Goal: Information Seeking & Learning: Learn about a topic

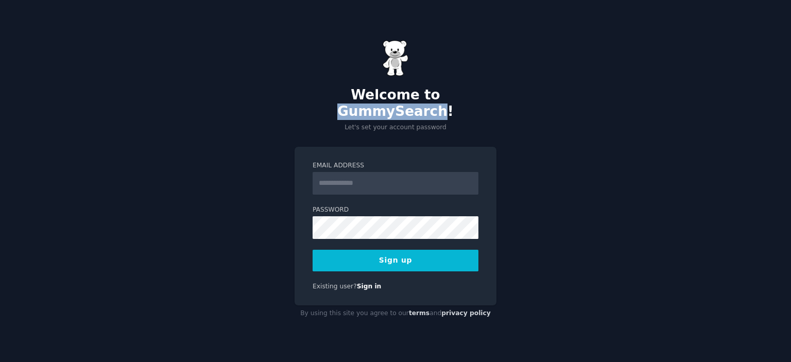
drag, startPoint x: 484, startPoint y: 103, endPoint x: 391, endPoint y: 103, distance: 93.3
click at [391, 103] on h2 "Welcome to GummySearch!" at bounding box center [396, 103] width 202 height 32
copy h2 "GummySearch"
click at [361, 360] on div "Welcome to GummySearch! Let's set your account password Email Address Password …" at bounding box center [395, 181] width 791 height 362
click at [389, 175] on input "Email Address" at bounding box center [396, 183] width 166 height 23
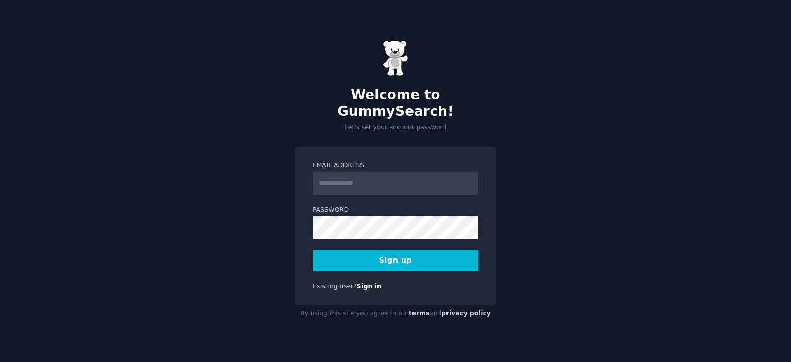
click at [375, 283] on link "Sign in" at bounding box center [369, 286] width 25 height 7
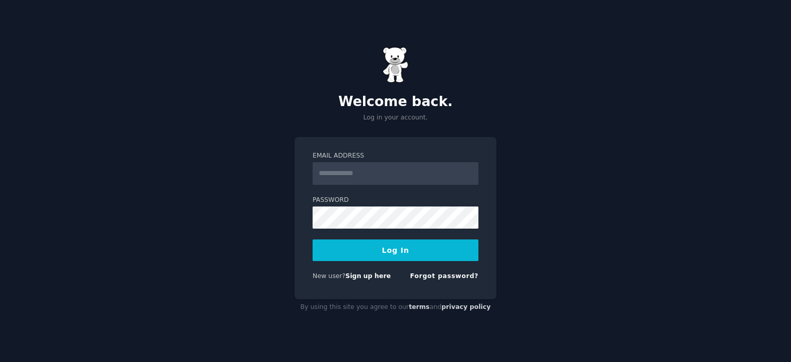
click at [387, 173] on input "Email Address" at bounding box center [396, 173] width 166 height 23
paste input "**********"
type input "**********"
click at [404, 249] on button "Log In" at bounding box center [396, 251] width 166 height 22
click at [397, 252] on button "Log In" at bounding box center [396, 251] width 166 height 22
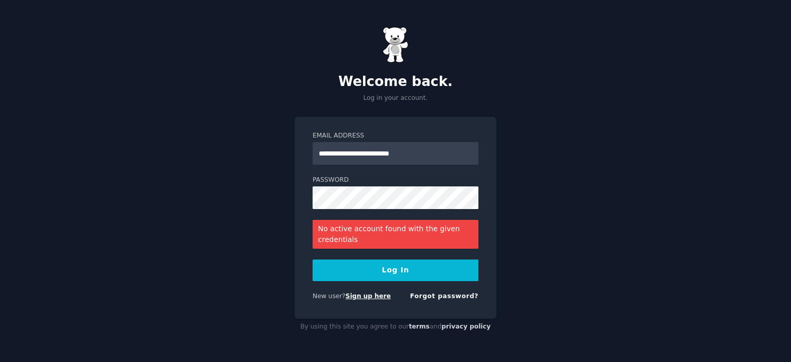
click at [371, 298] on link "Sign up here" at bounding box center [368, 296] width 45 height 7
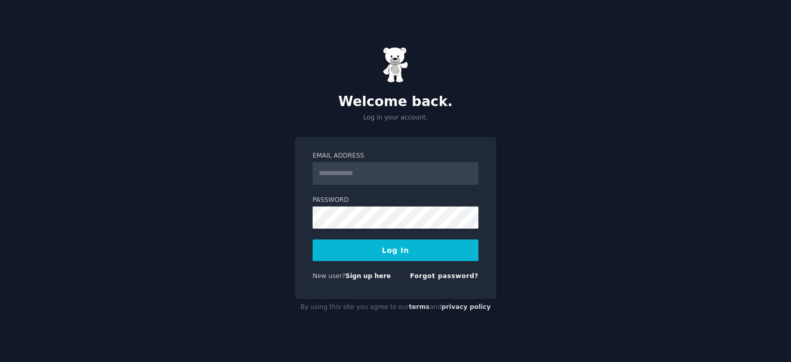
click at [363, 171] on input "Email Address" at bounding box center [396, 173] width 166 height 23
paste input "**********"
type input "**********"
click at [400, 251] on button "Log In" at bounding box center [396, 251] width 166 height 22
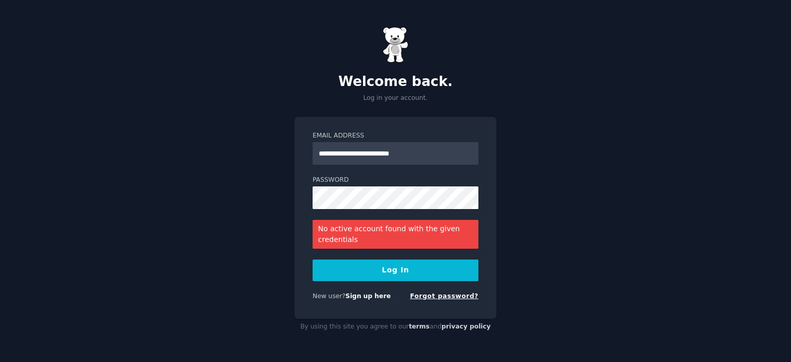
click at [455, 297] on link "Forgot password?" at bounding box center [444, 296] width 69 height 7
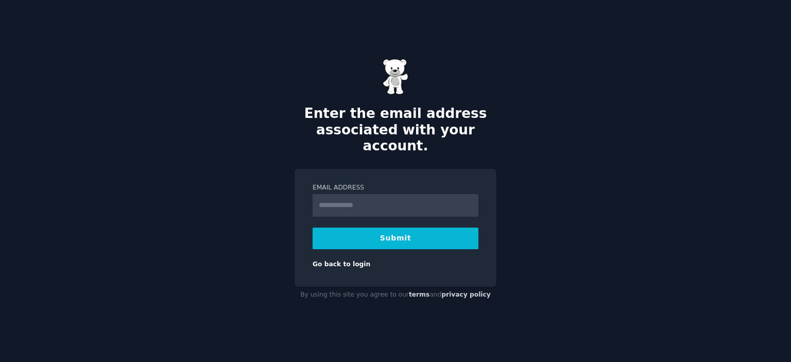
click at [381, 199] on input "Email Address" at bounding box center [396, 205] width 166 height 23
paste input "**********"
type input "**********"
click at [402, 239] on button "Submit" at bounding box center [396, 239] width 166 height 22
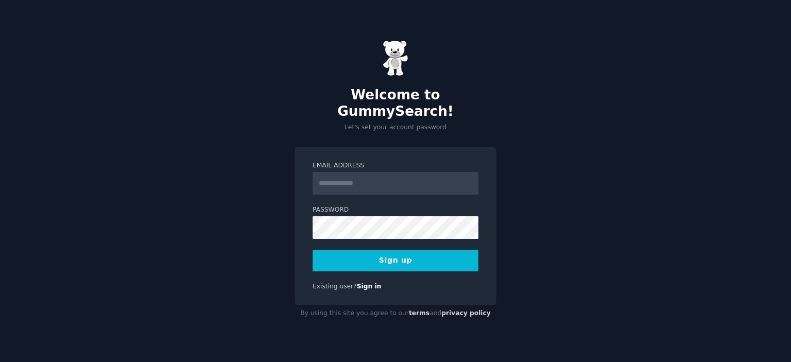
click at [345, 172] on input "Email Address" at bounding box center [396, 183] width 166 height 23
paste input "**********"
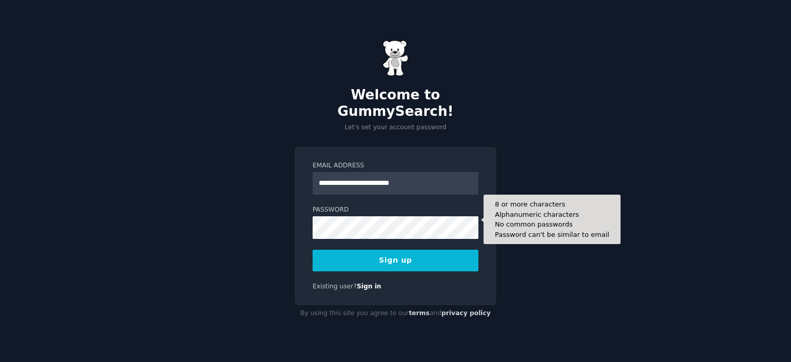
type input "**********"
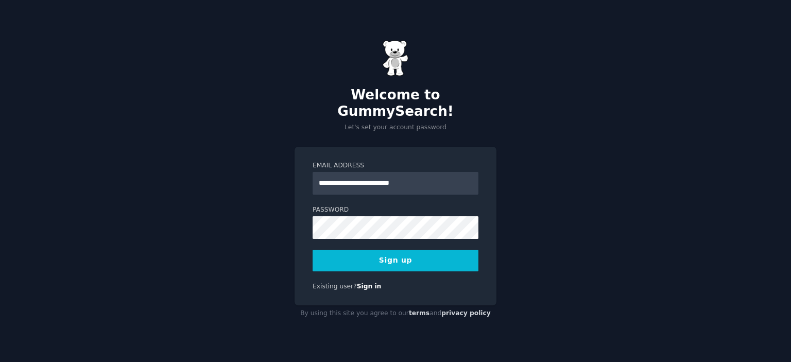
click at [381, 256] on button "Sign up" at bounding box center [396, 261] width 166 height 22
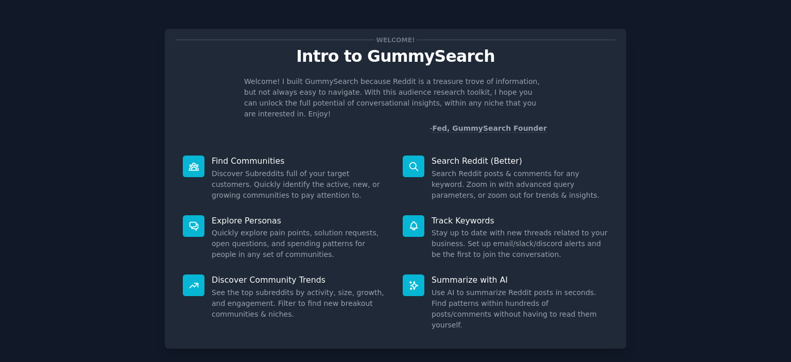
click at [252, 160] on p "Find Communities" at bounding box center [300, 161] width 177 height 11
click at [261, 191] on dd "Discover Subreddits full of your target customers. Quickly identify the active,…" at bounding box center [300, 184] width 177 height 32
click at [494, 125] on link "Fed, GummySearch Founder" at bounding box center [489, 128] width 115 height 9
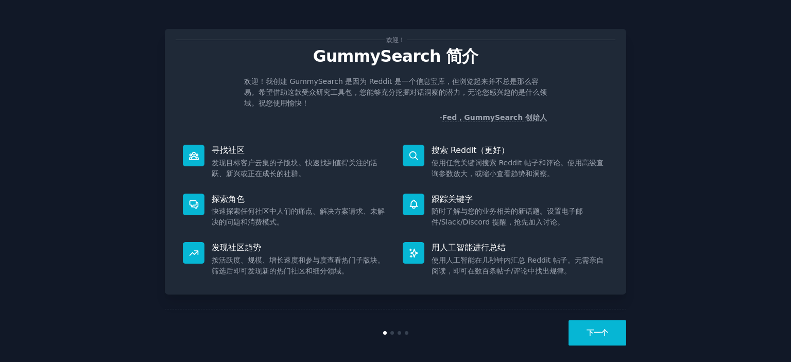
click at [605, 337] on button "下一个" at bounding box center [598, 332] width 58 height 25
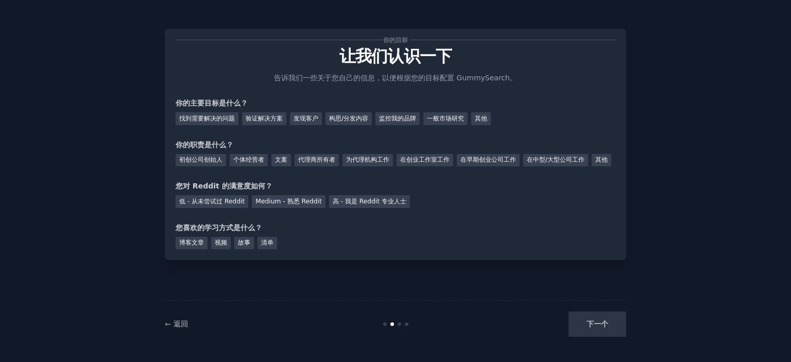
click at [605, 328] on div "下一个" at bounding box center [549, 324] width 154 height 25
click at [303, 117] on font "发现客户" at bounding box center [306, 118] width 25 height 7
click at [245, 160] on font "个体经营者" at bounding box center [248, 159] width 31 height 7
click at [277, 205] on font "Medium - 熟悉 Reddit" at bounding box center [289, 201] width 66 height 7
click at [227, 246] on font "视频" at bounding box center [221, 242] width 12 height 7
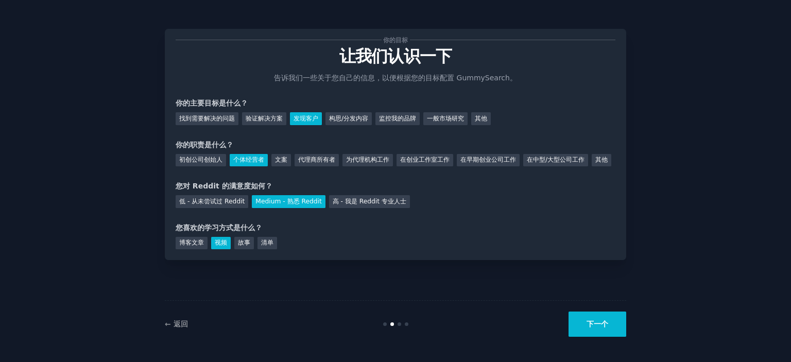
click at [587, 324] on font "下一个" at bounding box center [598, 324] width 22 height 8
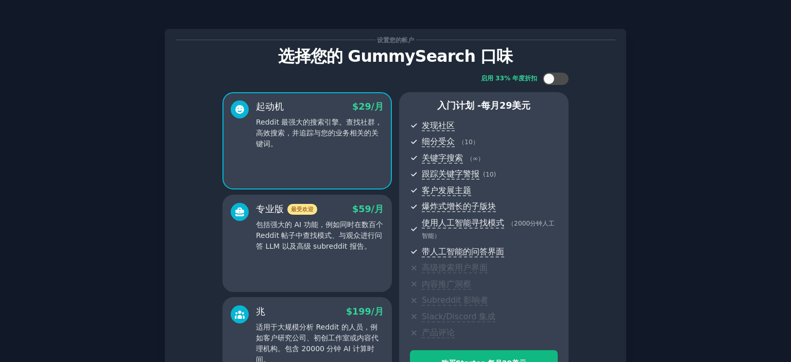
scroll to position [129, 0]
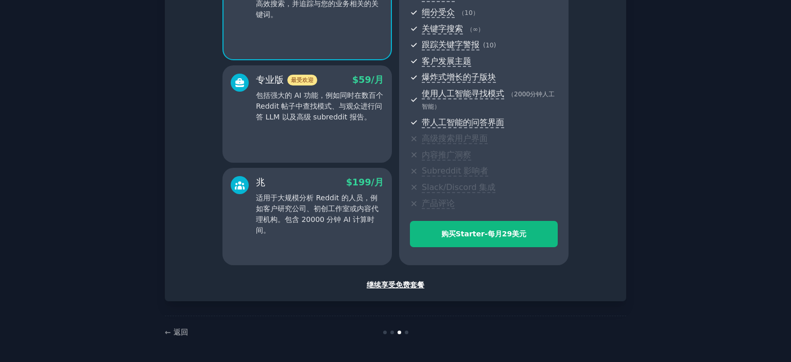
click at [399, 284] on font "继续享受免费套餐" at bounding box center [396, 285] width 58 height 8
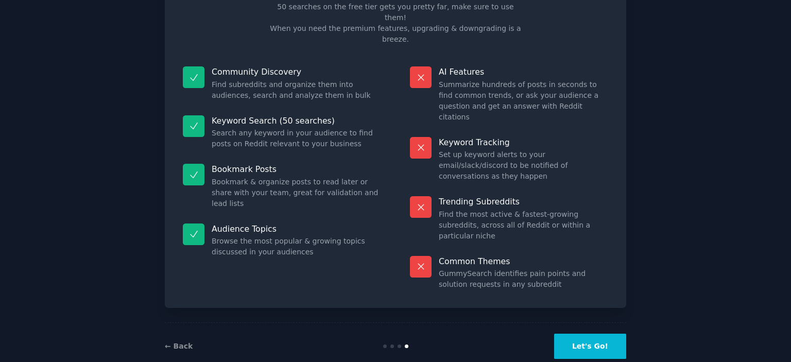
scroll to position [28, 0]
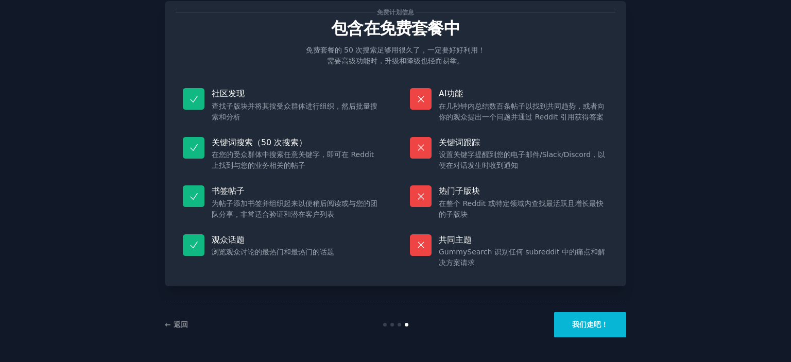
click at [577, 324] on font "我们走吧！" at bounding box center [590, 324] width 36 height 8
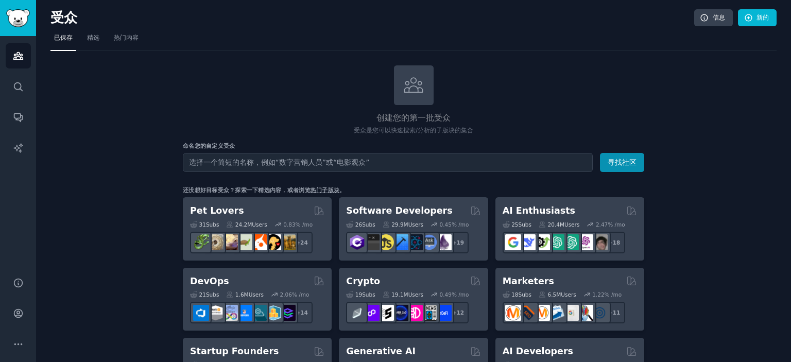
click at [286, 163] on input "text" at bounding box center [388, 162] width 410 height 19
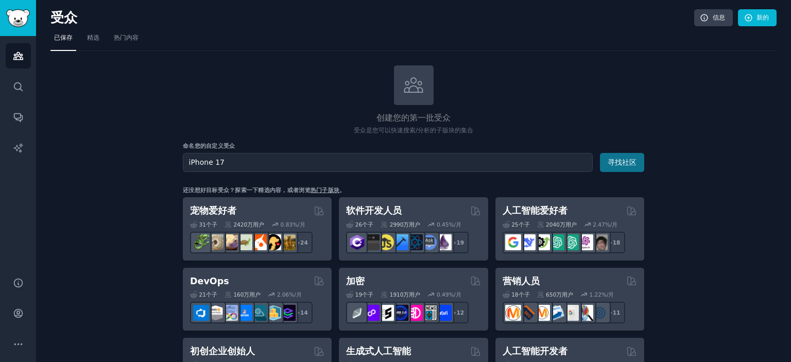
type input "iPhone 17"
click at [631, 162] on font "寻找社区" at bounding box center [622, 162] width 29 height 8
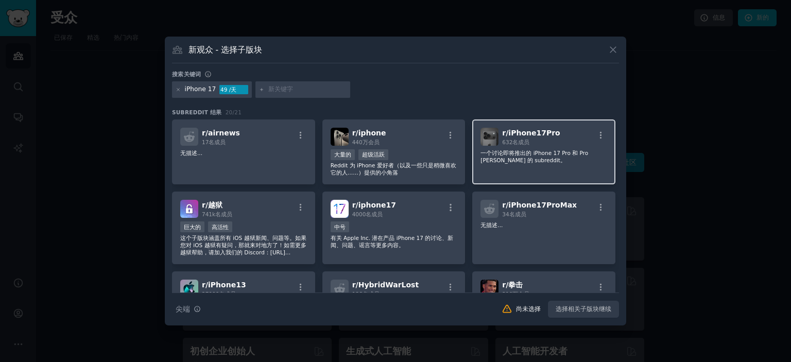
click at [535, 157] on p "一个讨论即将推出的 iPhone 17 Pro 和 Pro Max 的 subreddit。" at bounding box center [544, 156] width 127 height 14
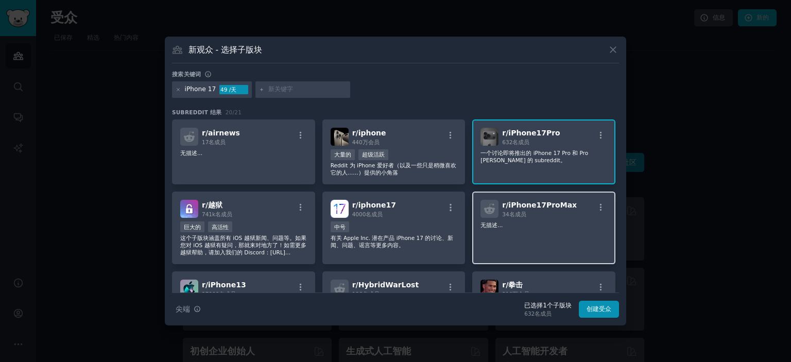
click at [556, 230] on div "r/ iPhone17ProMax 34 名成员 无描述..." at bounding box center [543, 228] width 143 height 73
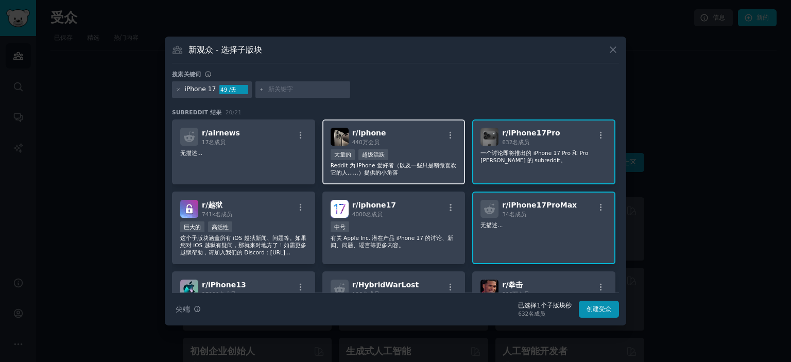
click at [418, 149] on div "大量的 超级活跃" at bounding box center [394, 155] width 127 height 13
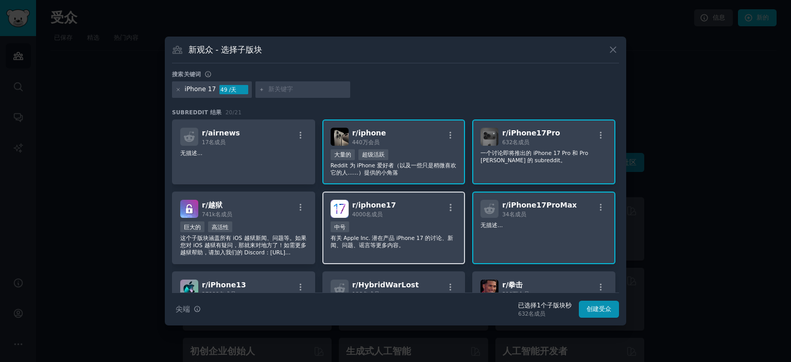
click at [416, 218] on div "r/ iphone17 4000名 成员 中号 有关 Apple Inc. 潜在产品 iPhone 17 的讨论、新闻、问题、谣言等更多内容。" at bounding box center [394, 228] width 143 height 73
click at [592, 310] on font "创建受众" at bounding box center [599, 309] width 25 height 7
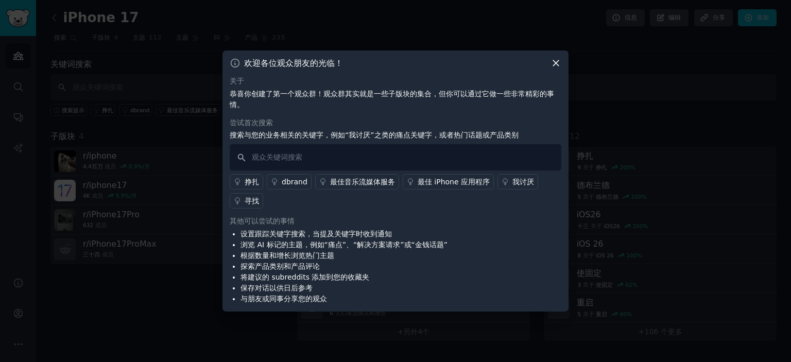
click at [556, 67] on icon at bounding box center [556, 63] width 11 height 11
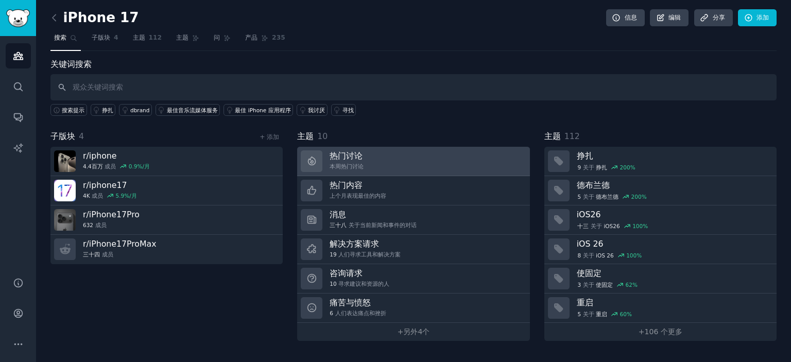
click at [366, 162] on link "热门讨论 本周热门讨论" at bounding box center [413, 161] width 232 height 29
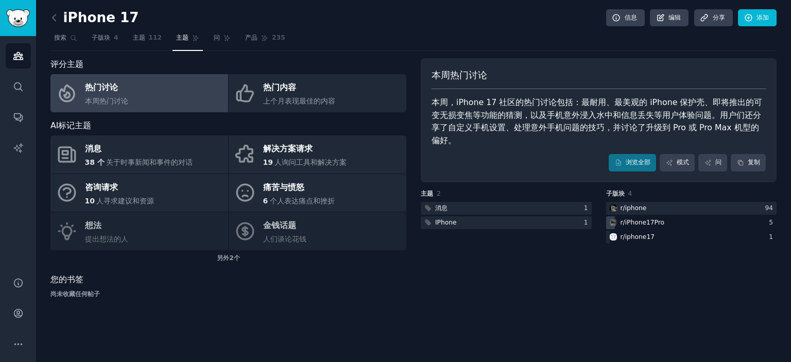
click at [636, 219] on font "iPhone17Pro" at bounding box center [644, 222] width 39 height 7
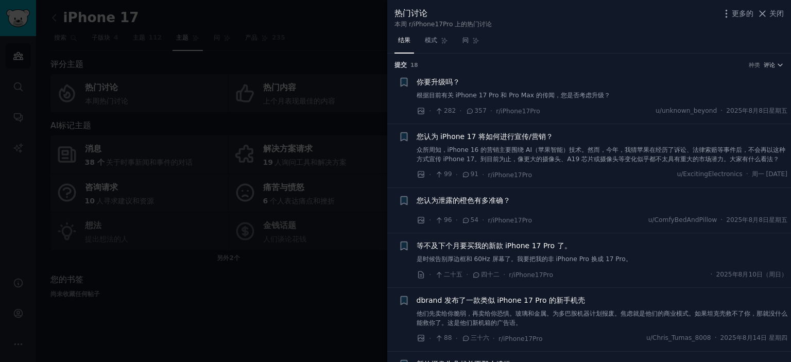
scroll to position [172, 0]
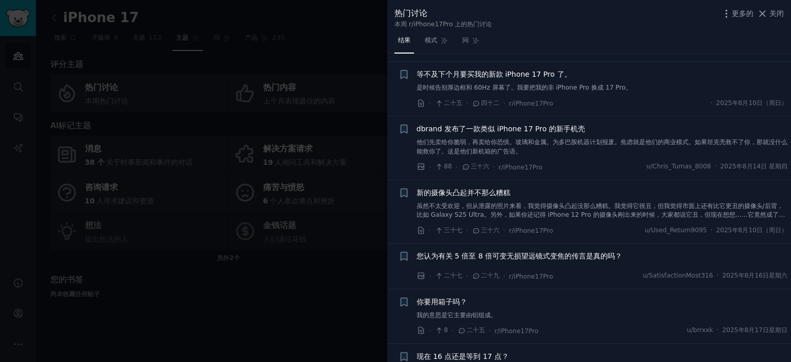
click at [328, 267] on div at bounding box center [395, 181] width 791 height 362
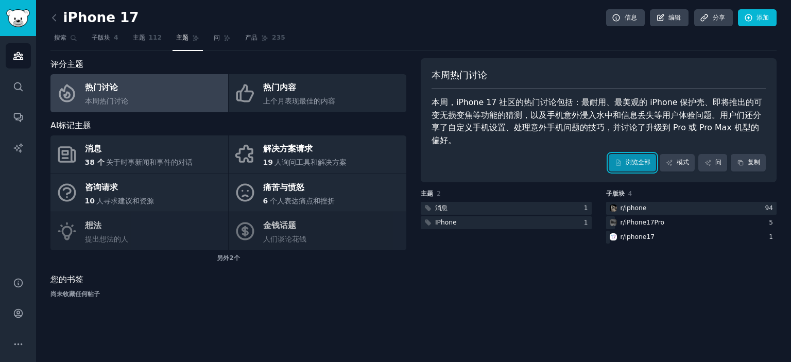
click at [633, 159] on font "浏览全部" at bounding box center [638, 162] width 25 height 7
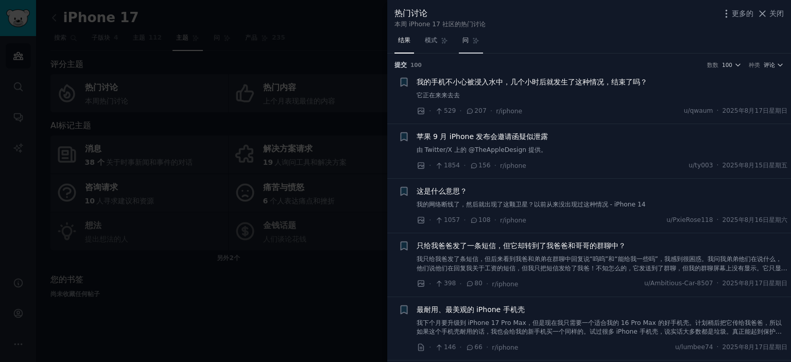
click at [471, 44] on link "问" at bounding box center [471, 42] width 24 height 21
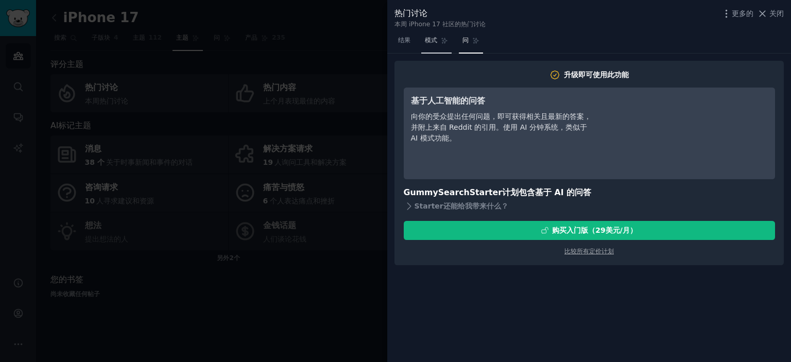
click at [425, 38] on font "模式" at bounding box center [431, 40] width 12 height 7
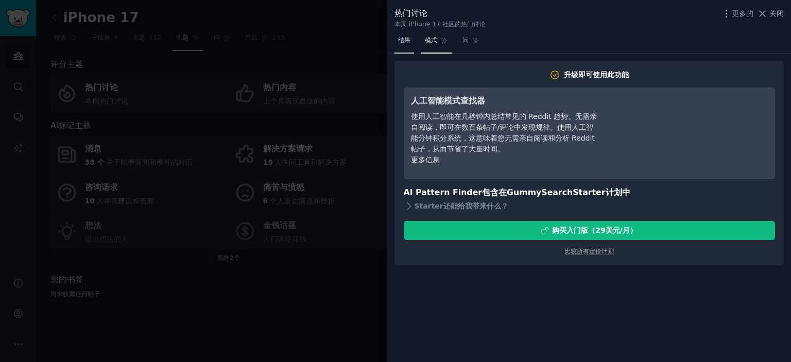
click at [410, 40] on font "结果" at bounding box center [404, 40] width 12 height 7
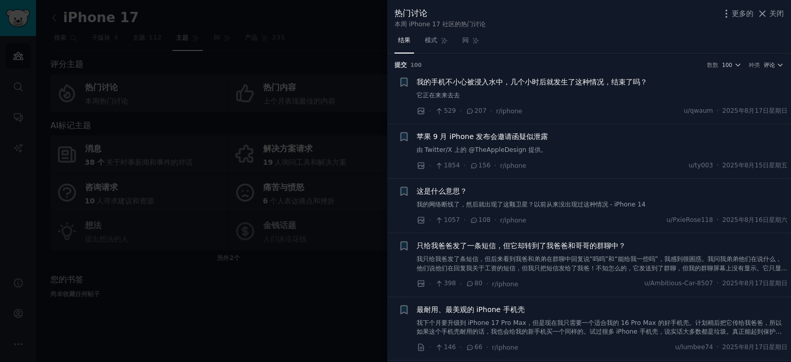
scroll to position [172, 0]
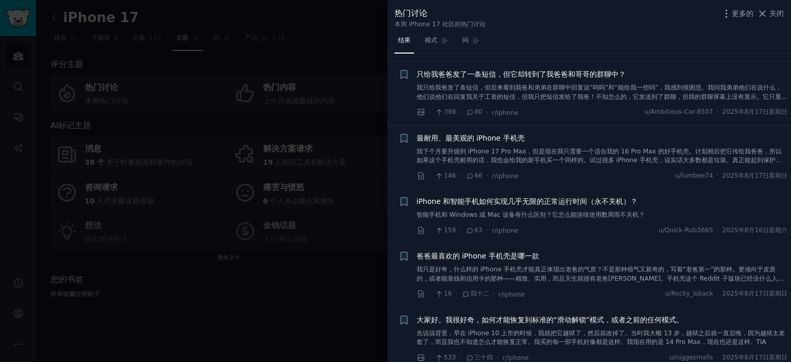
click at [353, 290] on div at bounding box center [395, 181] width 791 height 362
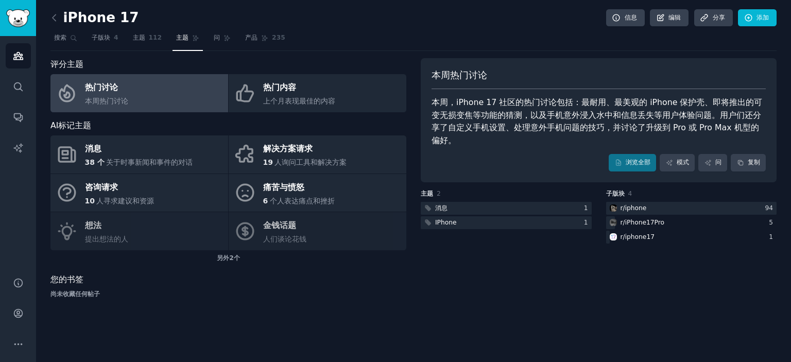
click at [177, 98] on link "热门讨论 本周热门讨论" at bounding box center [139, 93] width 178 height 38
click at [67, 39] on link "搜索" at bounding box center [65, 40] width 30 height 21
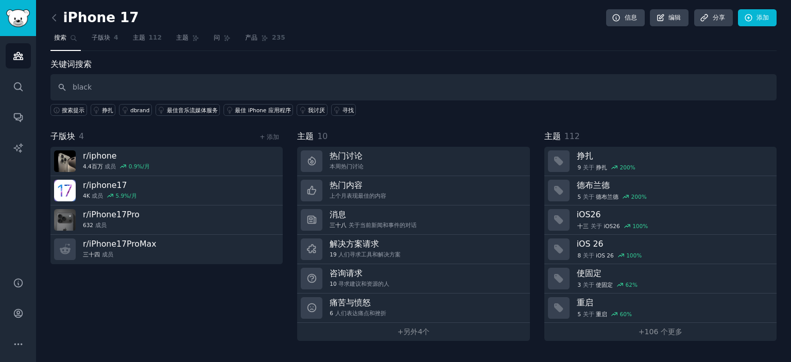
type input "black"
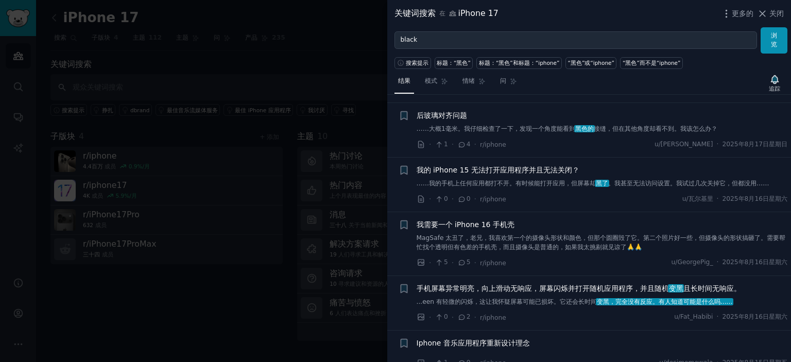
scroll to position [343, 0]
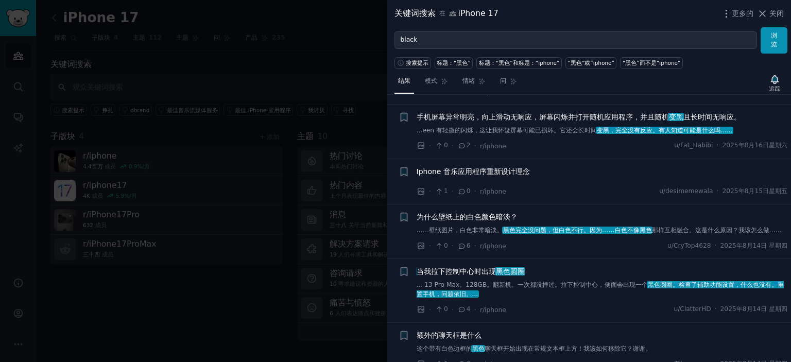
click at [349, 46] on div at bounding box center [395, 181] width 791 height 362
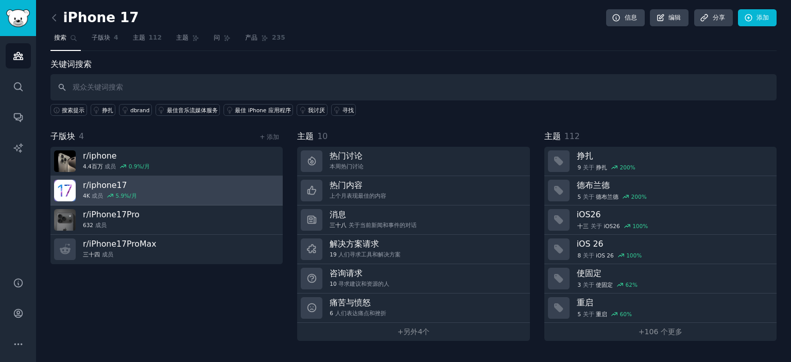
click at [184, 190] on link "r/ iphone17 4K 成员 5.9 %/月" at bounding box center [166, 190] width 232 height 29
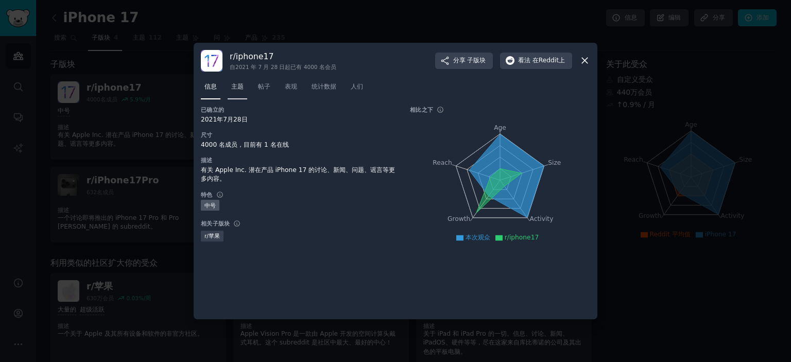
click at [241, 86] on font "主题" at bounding box center [237, 86] width 12 height 7
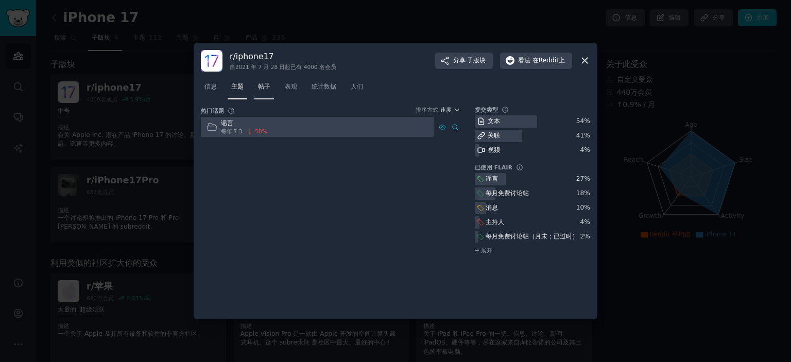
click at [265, 86] on font "帖子" at bounding box center [264, 86] width 12 height 7
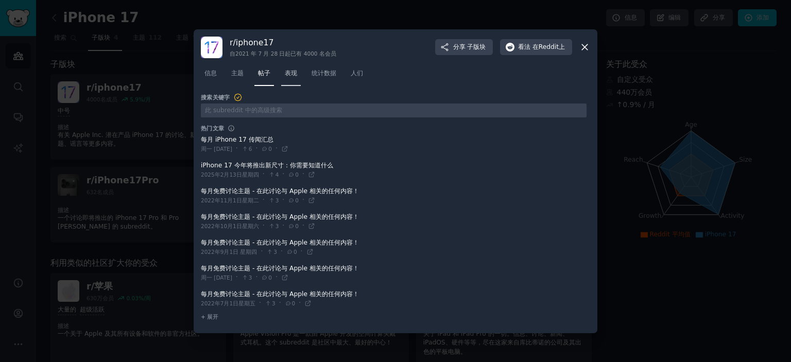
click at [287, 78] on link "表现" at bounding box center [291, 75] width 20 height 21
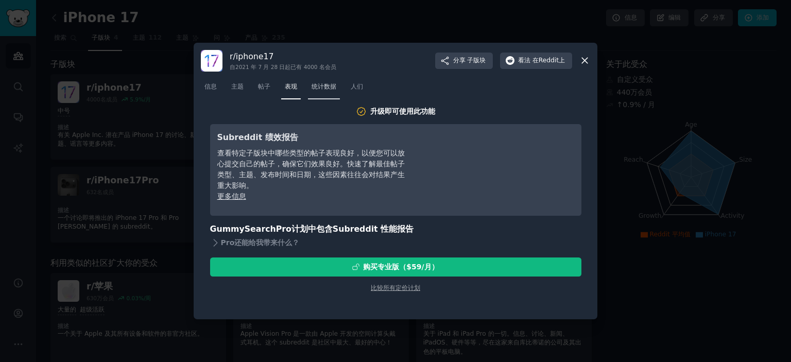
click at [330, 91] on span "统计数据" at bounding box center [324, 86] width 25 height 9
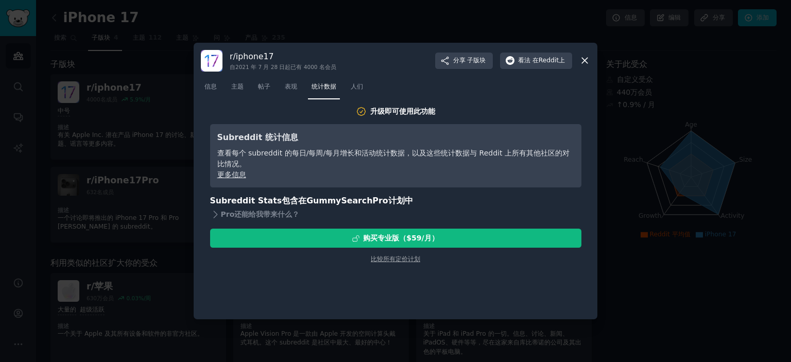
click at [677, 195] on div at bounding box center [395, 181] width 791 height 362
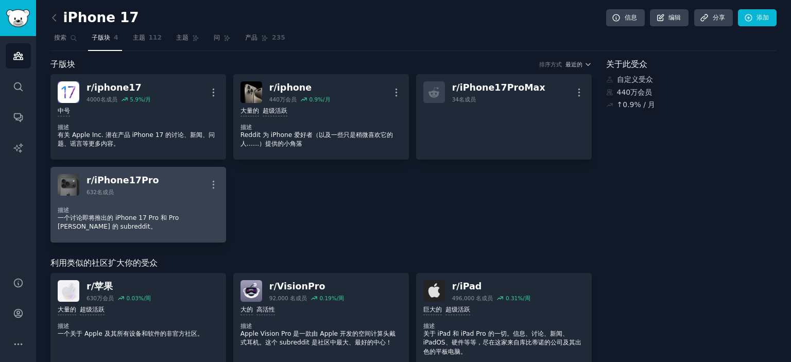
click at [148, 223] on p "一个讨论即将推出的 iPhone 17 Pro 和 Pro Max 的 subreddit。" at bounding box center [138, 223] width 161 height 18
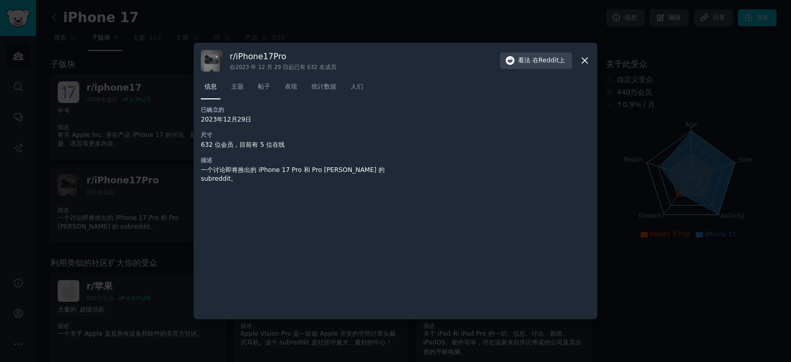
click at [163, 167] on div at bounding box center [395, 181] width 791 height 362
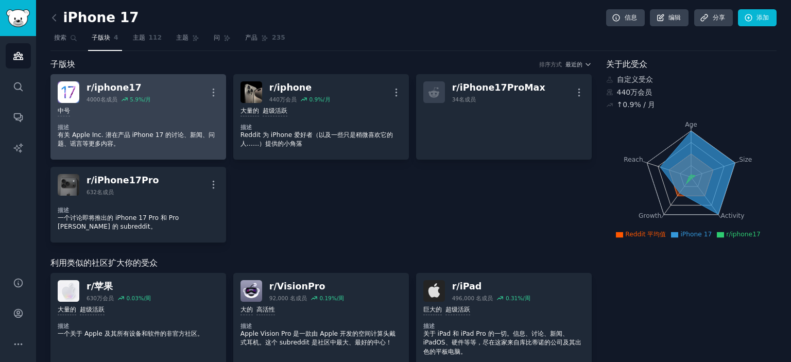
click at [140, 122] on div "中号 描述 有关 Apple Inc. 潜在产品 iPhone 17 的讨论、新闻、问题、谣言等更多内容。" at bounding box center [138, 127] width 161 height 49
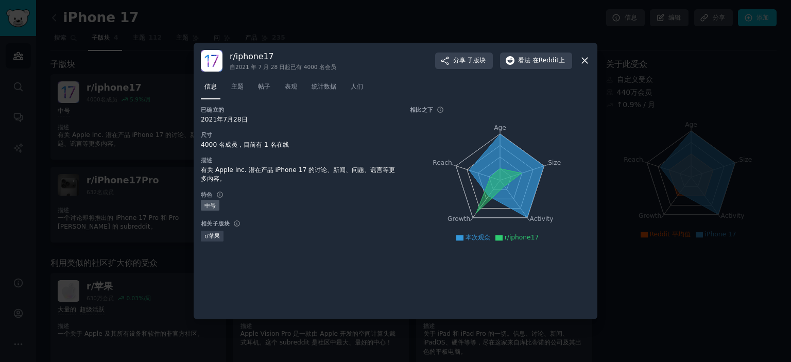
click at [116, 136] on div at bounding box center [395, 181] width 791 height 362
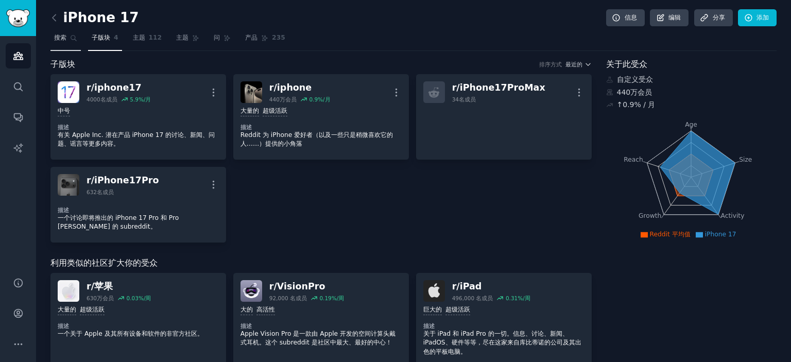
click at [66, 43] on link "搜索" at bounding box center [65, 40] width 30 height 21
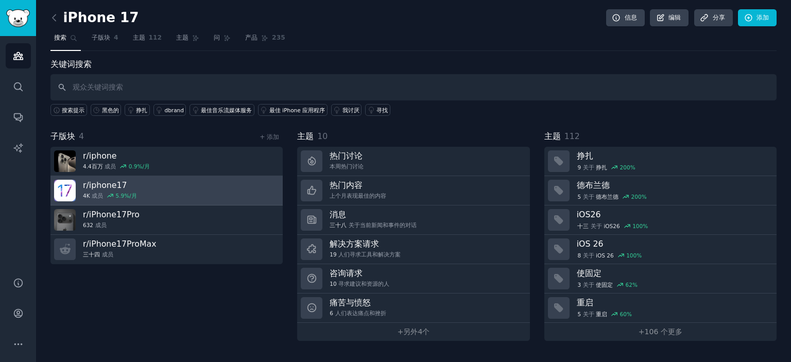
click at [234, 193] on link "r/ iphone17 4K 成员 5.9 %/月" at bounding box center [166, 190] width 232 height 29
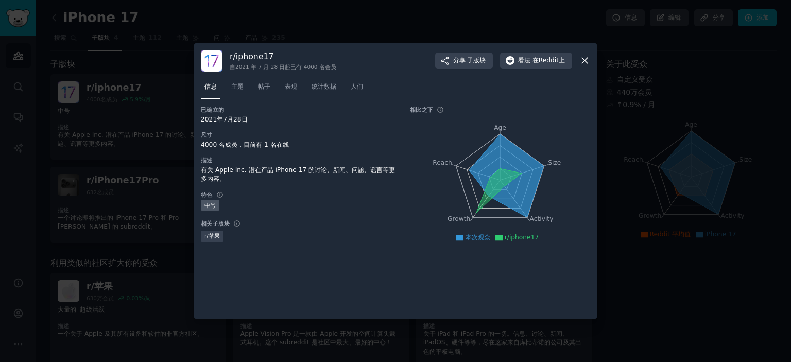
click at [185, 234] on div at bounding box center [395, 181] width 791 height 362
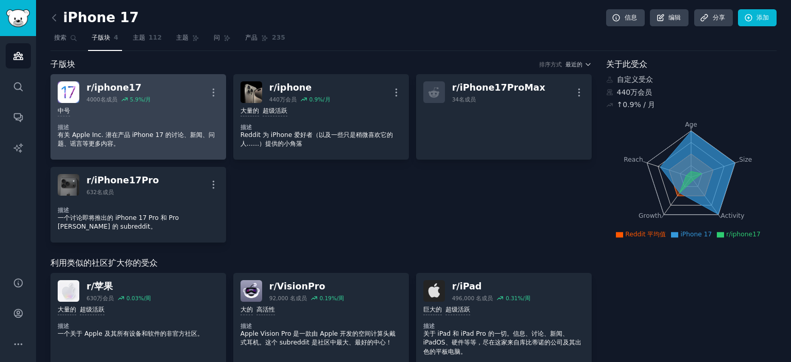
click at [184, 113] on div "中号" at bounding box center [138, 112] width 161 height 10
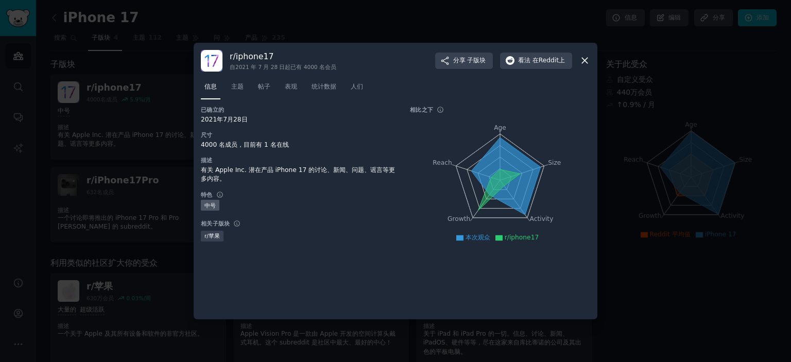
click at [122, 157] on div at bounding box center [395, 181] width 791 height 362
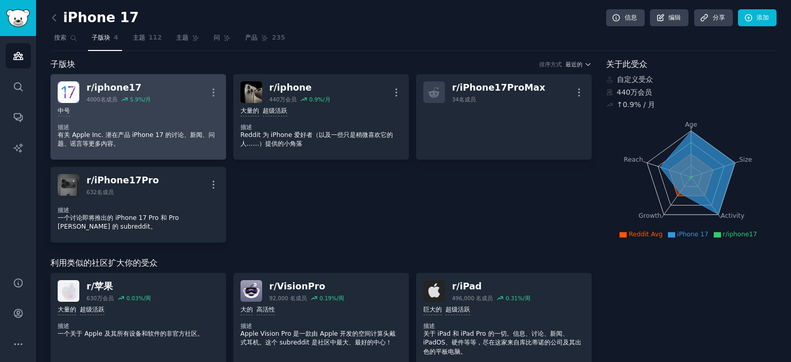
click at [109, 149] on div "中号 描述 有关 Apple Inc. 潜在产品 iPhone 17 的讨论、新闻、问题、谣言等更多内容。" at bounding box center [138, 127] width 161 height 49
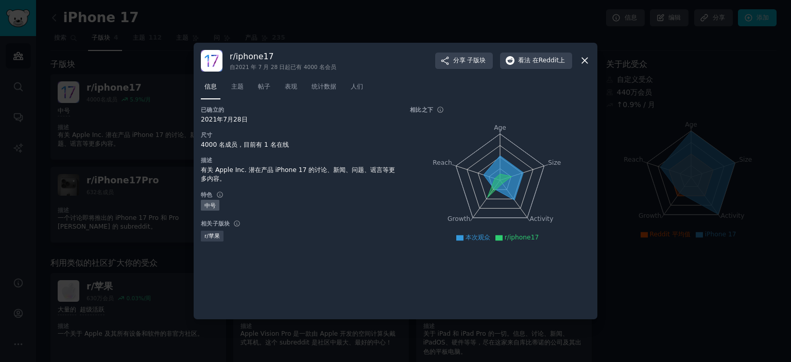
click at [99, 146] on div at bounding box center [395, 181] width 791 height 362
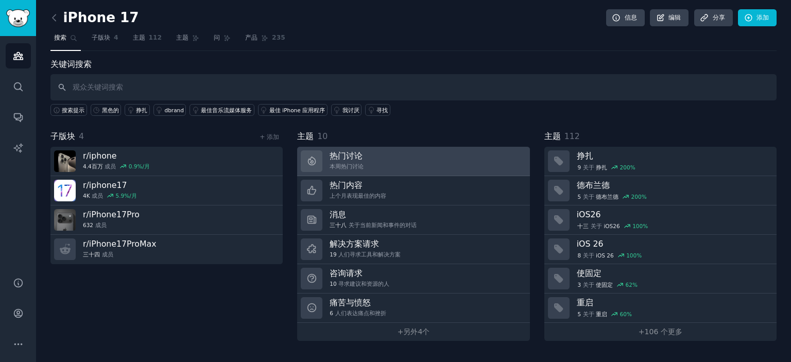
click at [391, 169] on link "热门讨论 本周热门讨论" at bounding box center [413, 161] width 232 height 29
